Goal: Complete application form

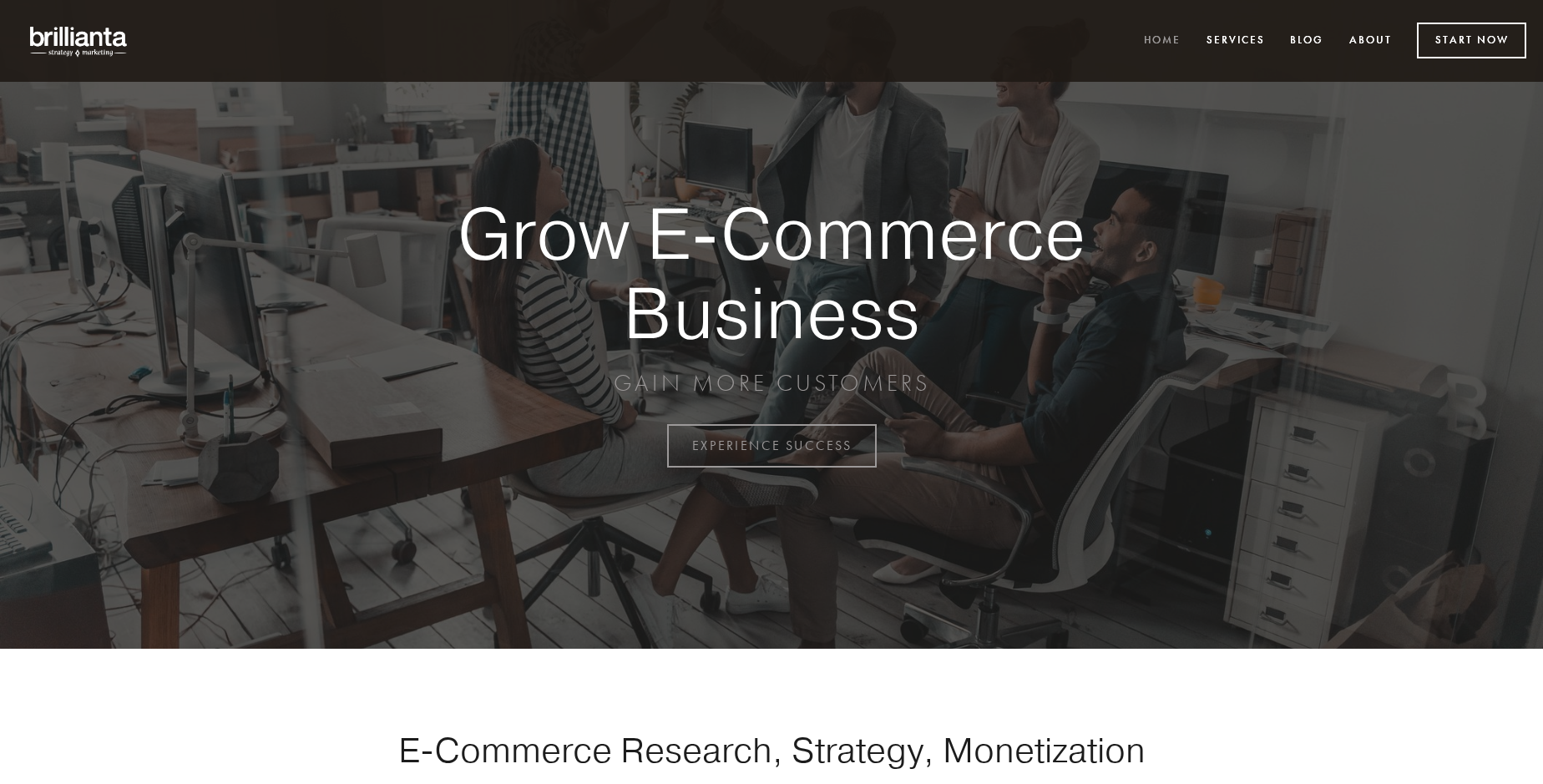
scroll to position [4375, 0]
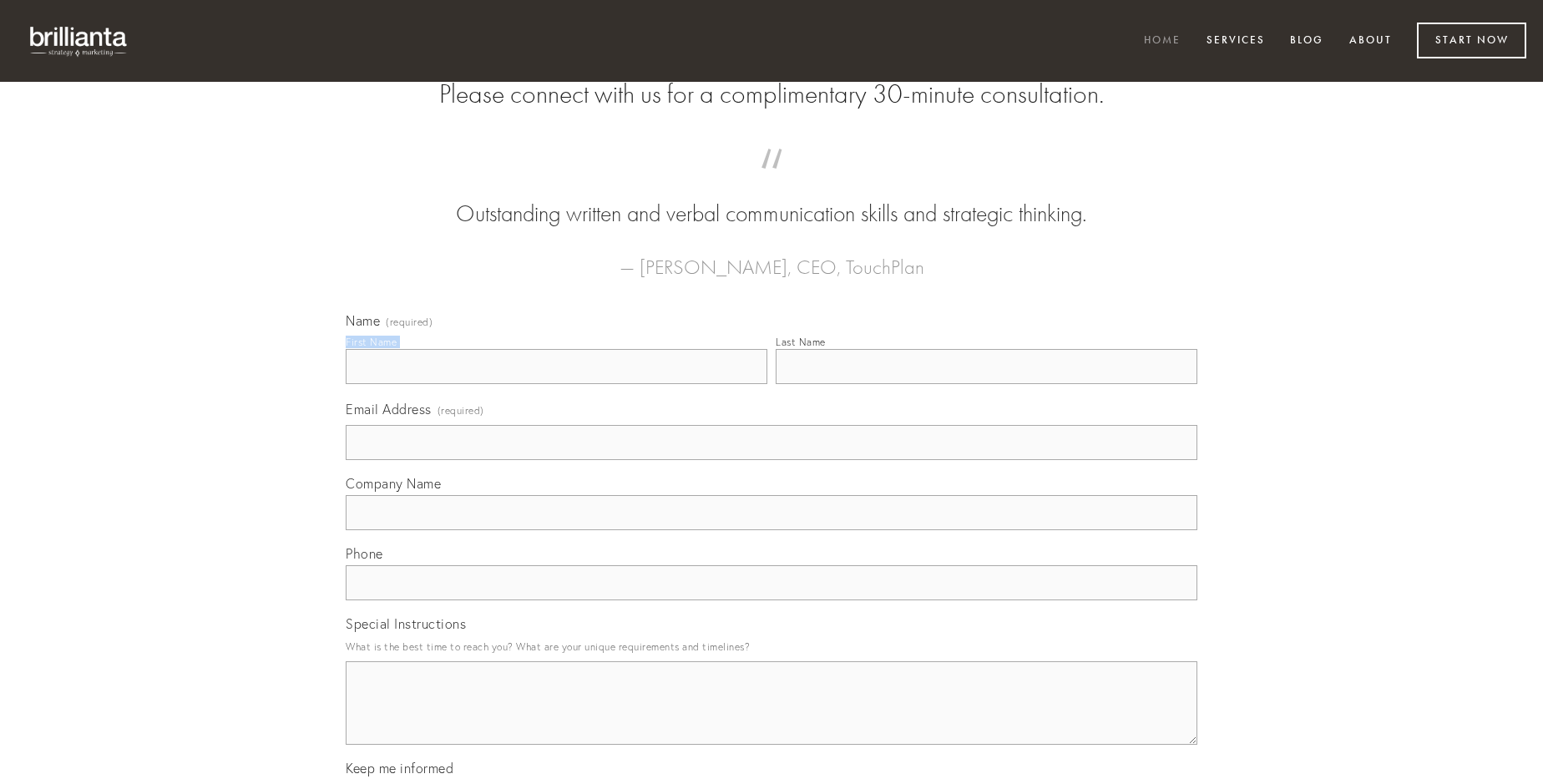
type input "[PERSON_NAME]"
click at [986, 384] on input "Last Name" at bounding box center [986, 366] width 421 height 35
type input "[PERSON_NAME]"
click at [772, 460] on input "Email Address (required)" at bounding box center [772, 442] width 852 height 35
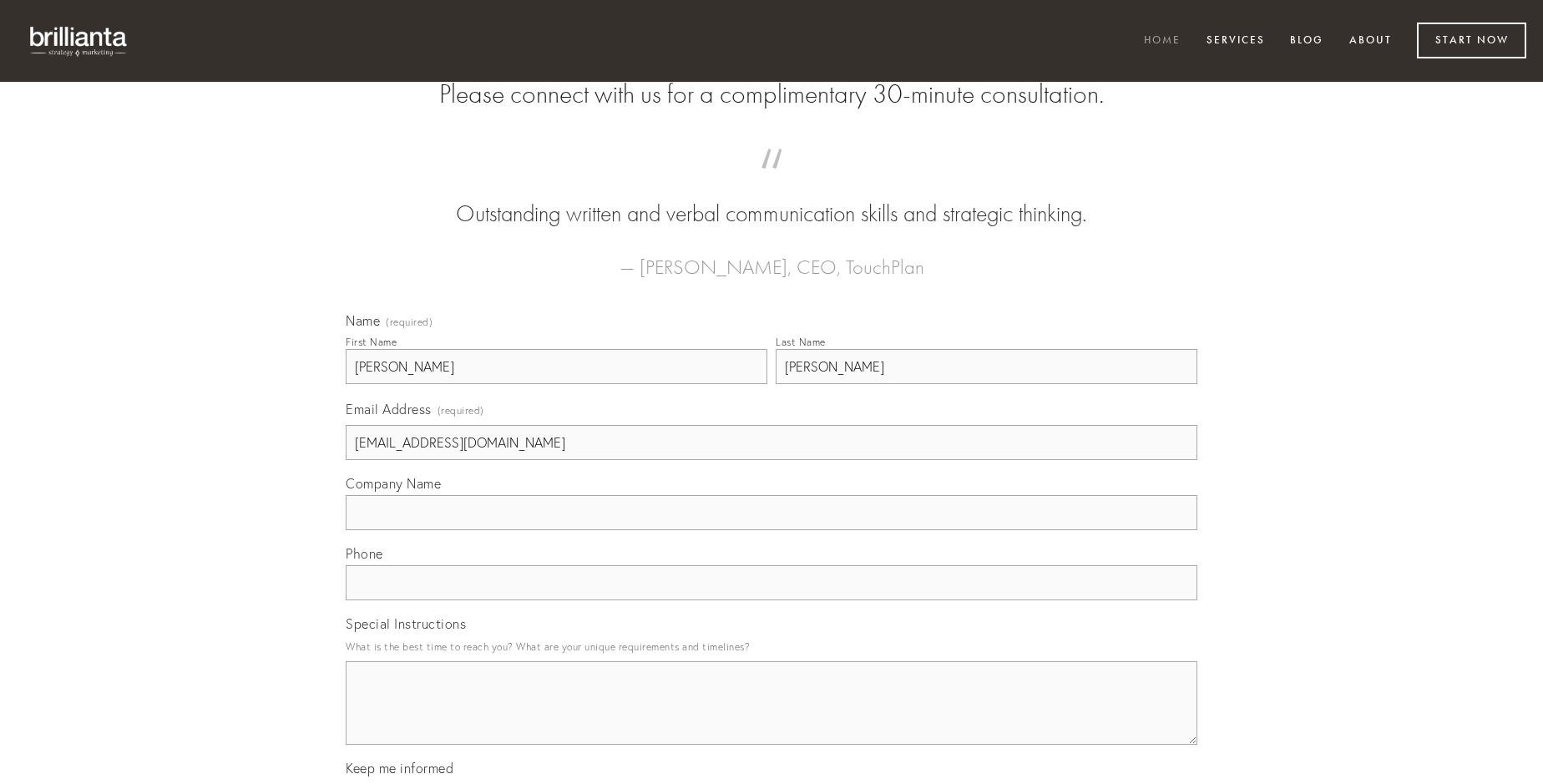
type input "[EMAIL_ADDRESS][DOMAIN_NAME]"
click at [772, 530] on input "Company Name" at bounding box center [772, 512] width 852 height 35
type input "tibi"
click at [772, 600] on input "text" at bounding box center [772, 582] width 852 height 35
click at [772, 718] on textarea "Special Instructions" at bounding box center [772, 702] width 852 height 83
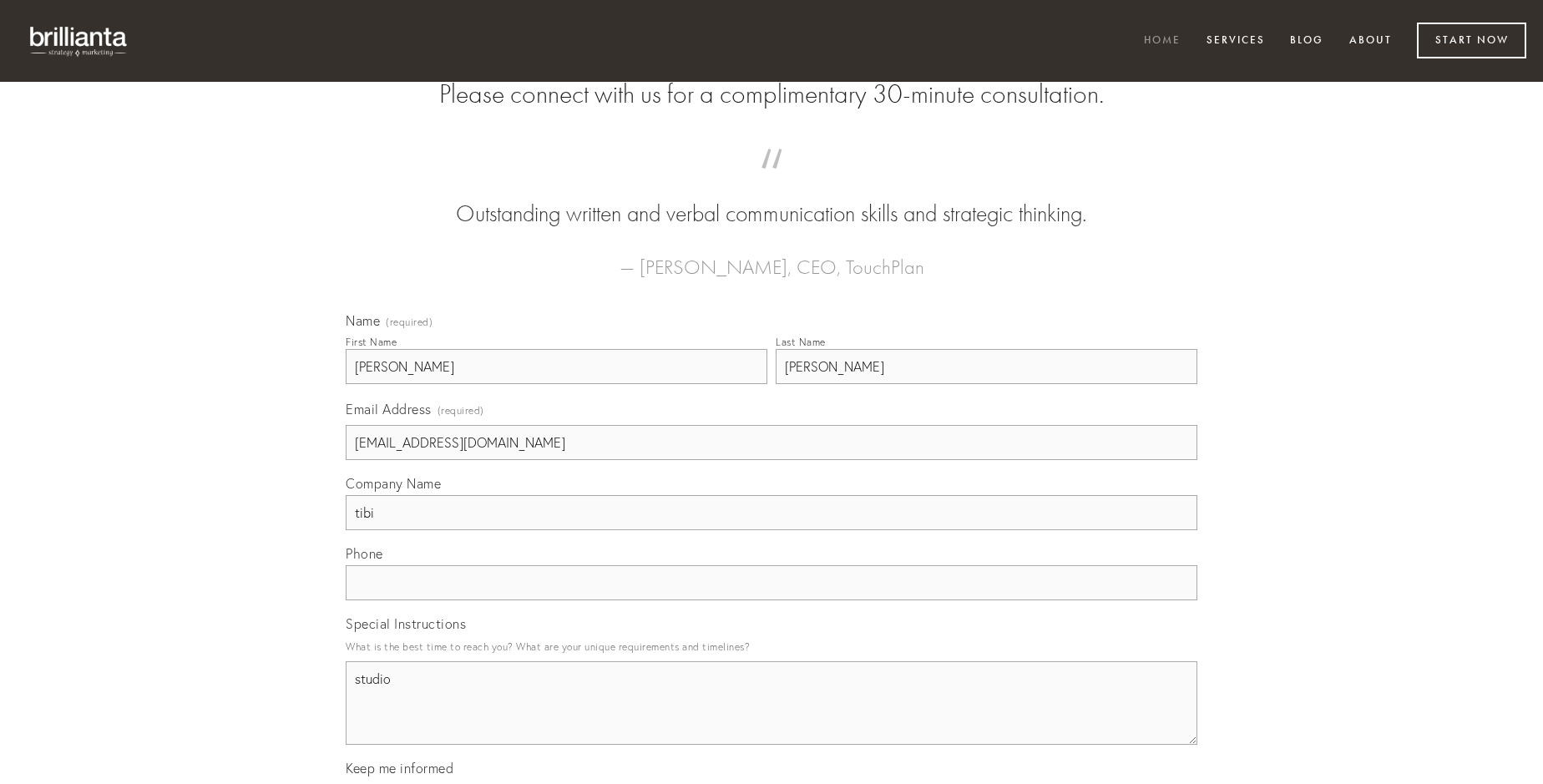
type textarea "studio"
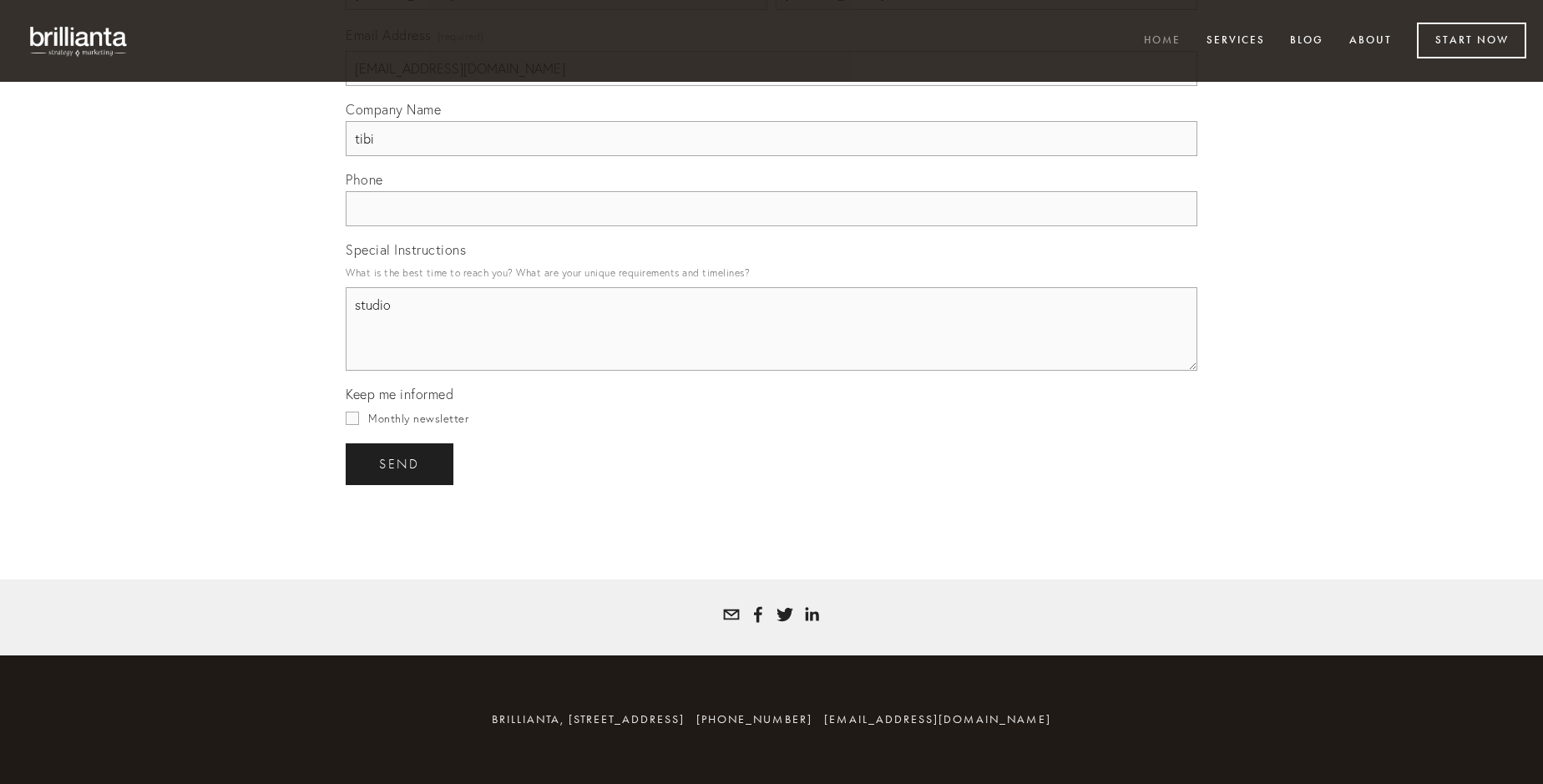
click at [401, 463] on span "send" at bounding box center [399, 463] width 41 height 15
